Goal: Subscribe to service/newsletter

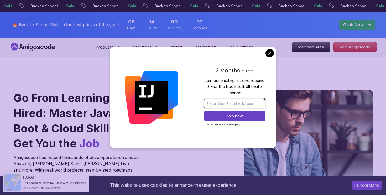
click at [232, 101] on input "email" at bounding box center [234, 103] width 61 height 10
type input "robertsonaustin27@gmail.com"
click at [199, 134] on div "3 Months FREE Join our mailing list and receive 3 Months free Intellij Ultimate…" at bounding box center [234, 97] width 83 height 101
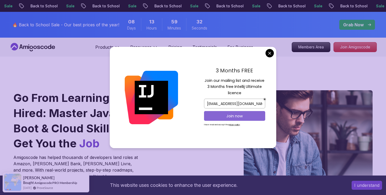
click at [234, 118] on p "Join now" at bounding box center [235, 115] width 50 height 5
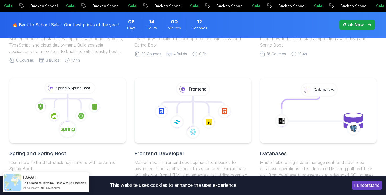
scroll to position [228, 0]
